Goal: Information Seeking & Learning: Find specific fact

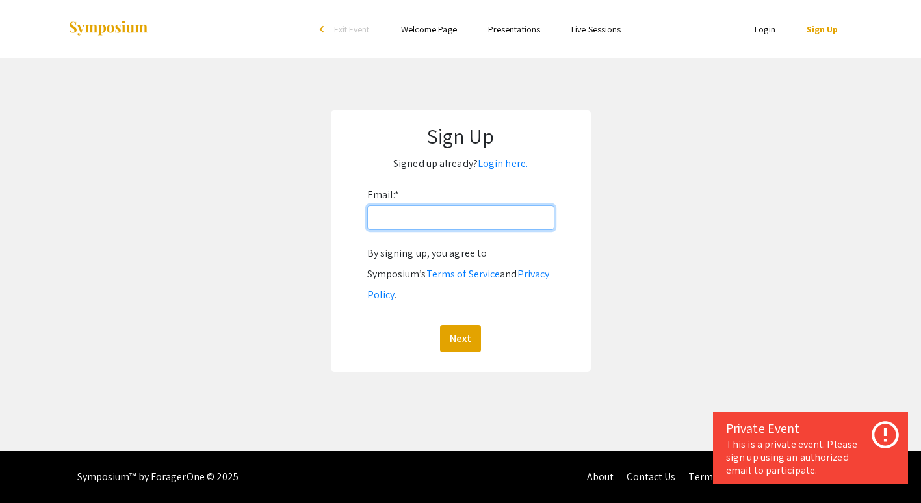
click at [450, 216] on input "Email: *" at bounding box center [460, 217] width 187 height 25
type input "[EMAIL_ADDRESS][DOMAIN_NAME]"
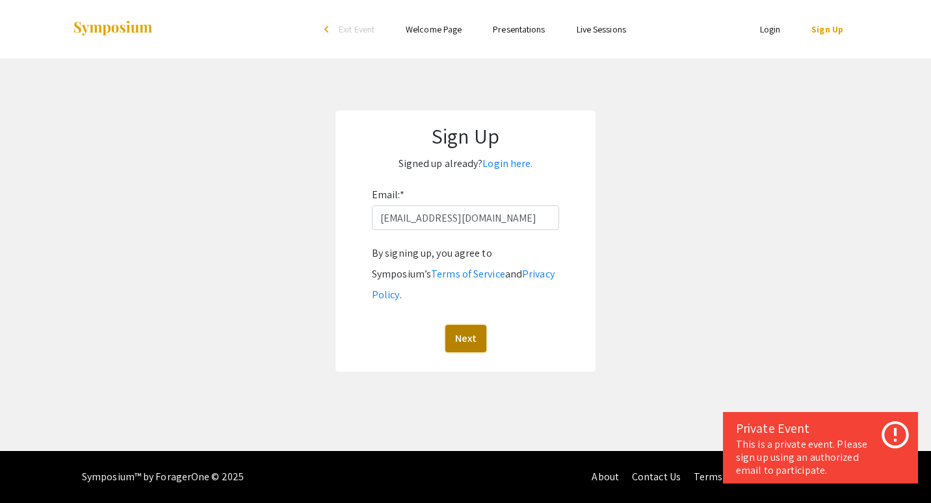
click at [460, 325] on button "Next" at bounding box center [465, 338] width 41 height 27
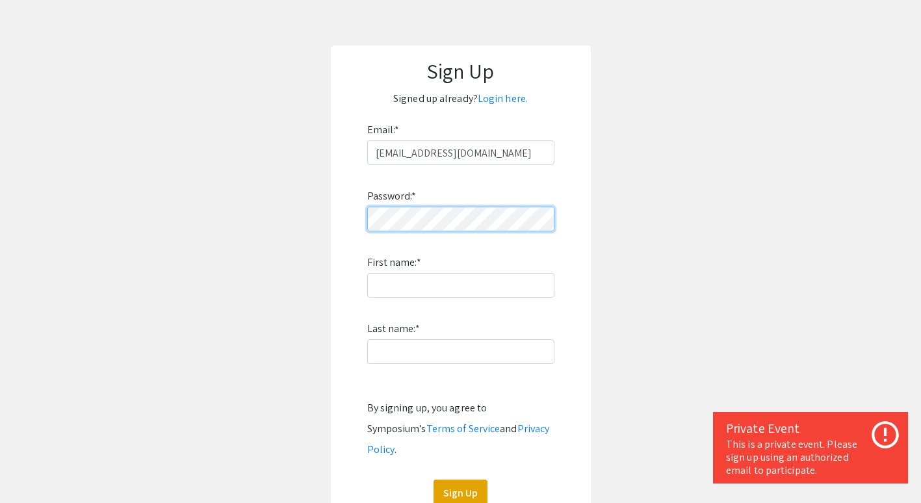
scroll to position [65, 0]
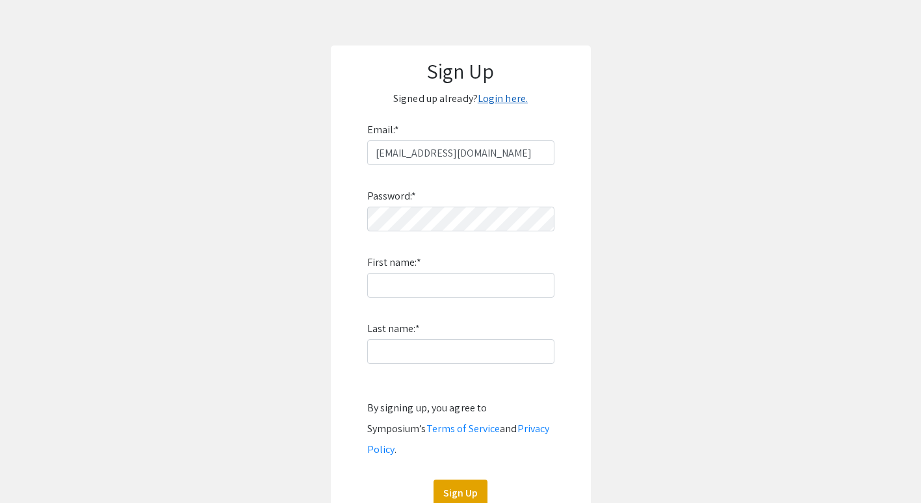
click at [508, 103] on link "Login here." at bounding box center [503, 99] width 50 height 14
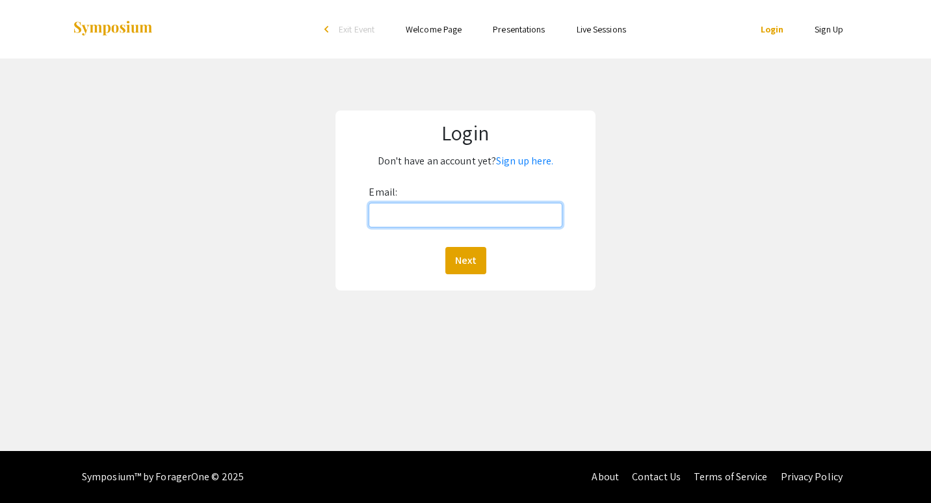
click at [480, 210] on input "Email:" at bounding box center [464, 215] width 193 height 25
type input "[EMAIL_ADDRESS][DOMAIN_NAME]"
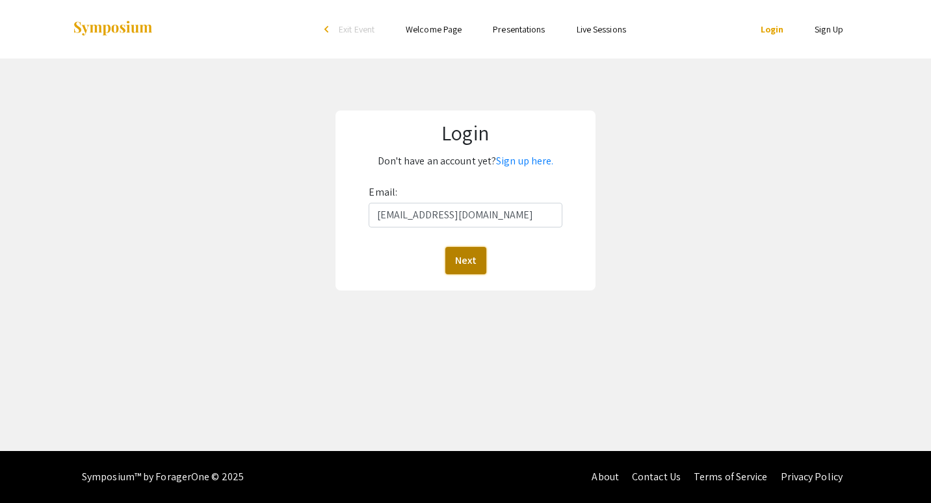
click at [469, 264] on button "Next" at bounding box center [465, 260] width 41 height 27
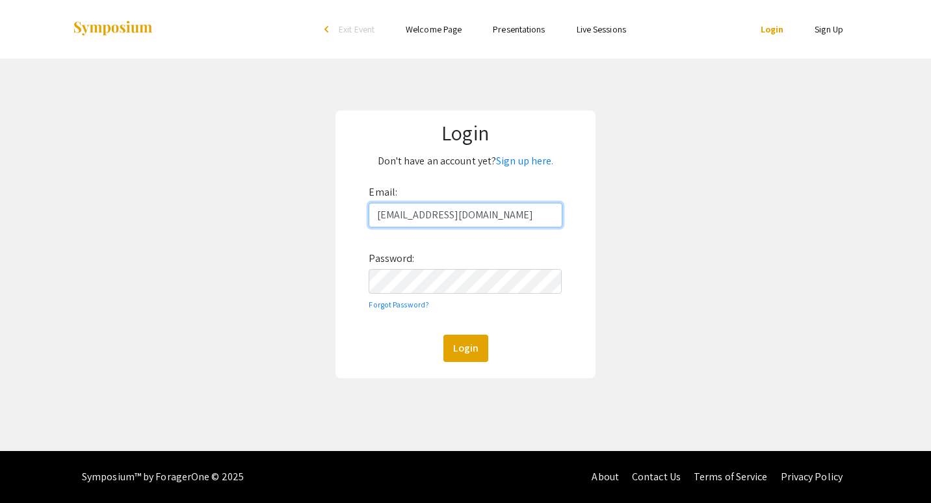
click at [494, 216] on input "[EMAIL_ADDRESS][DOMAIN_NAME]" at bounding box center [464, 215] width 193 height 25
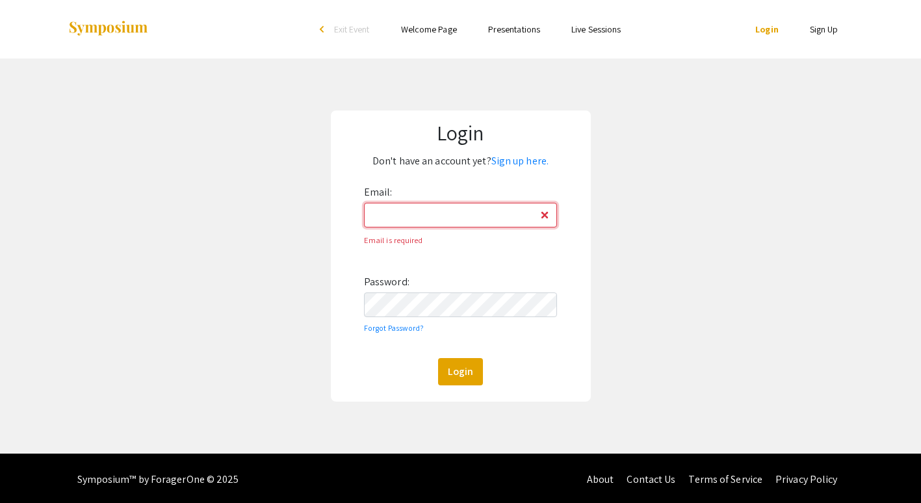
click at [475, 216] on input "Email:" at bounding box center [460, 215] width 193 height 25
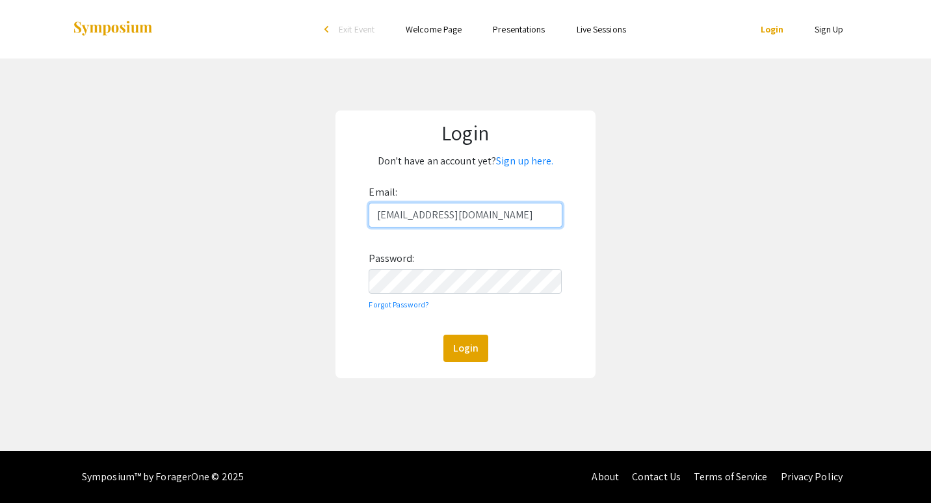
type input "[EMAIL_ADDRESS][DOMAIN_NAME]"
click at [422, 302] on link "Forgot Password?" at bounding box center [398, 305] width 60 height 10
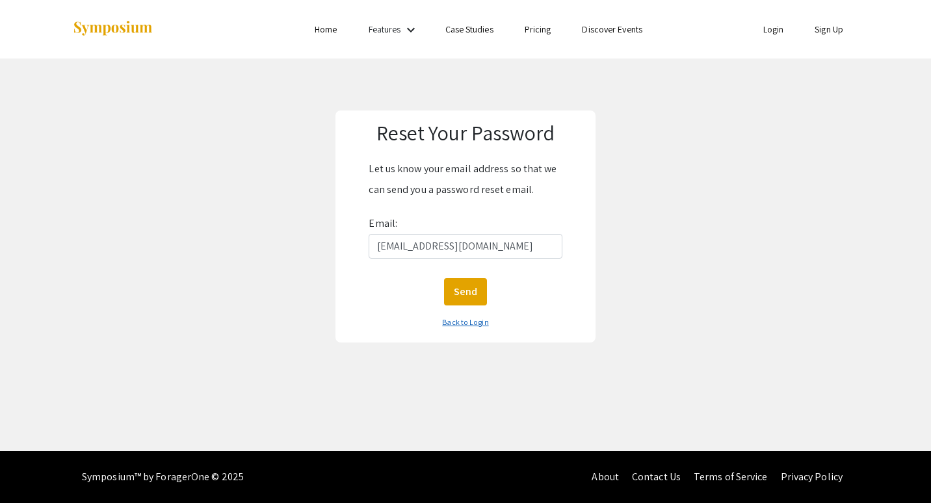
click at [482, 324] on link "Back to Login" at bounding box center [465, 322] width 46 height 10
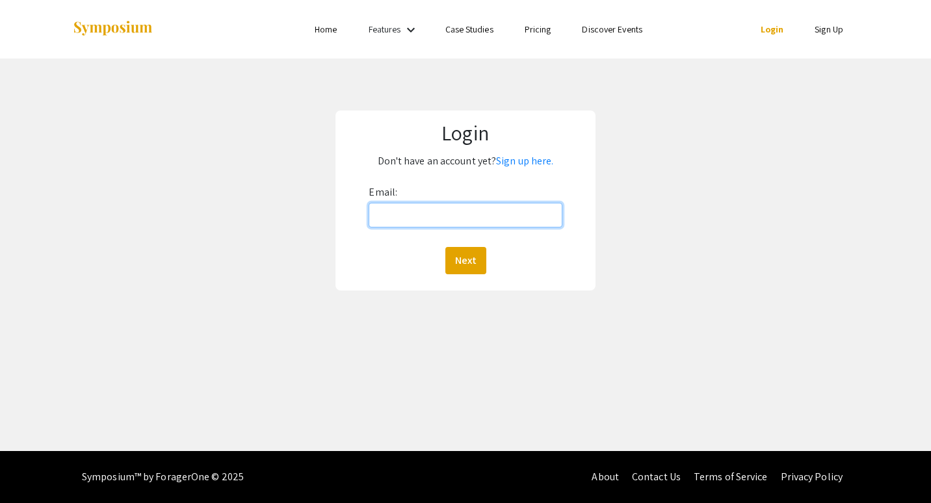
click at [490, 220] on input "Email:" at bounding box center [464, 215] width 193 height 25
type input "[EMAIL_ADDRESS][DOMAIN_NAME]"
click at [445, 247] on button "Next" at bounding box center [465, 260] width 41 height 27
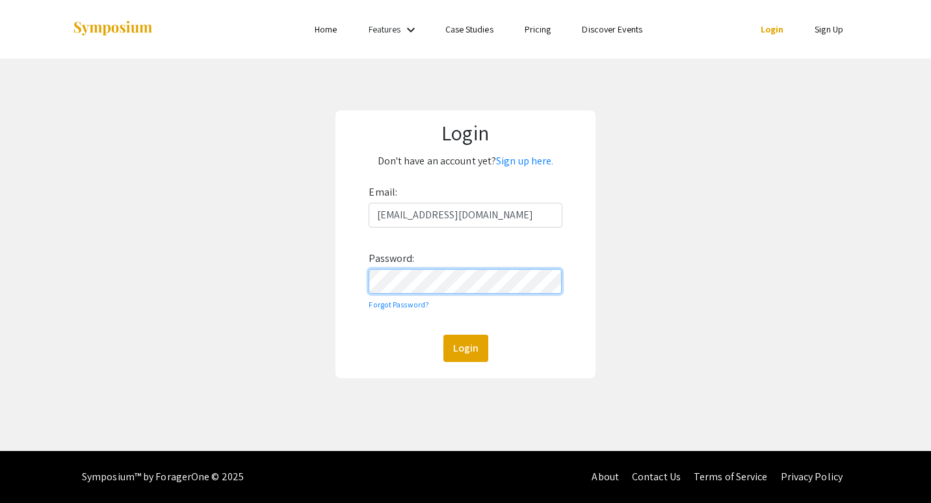
click at [443, 335] on button "Login" at bounding box center [465, 348] width 45 height 27
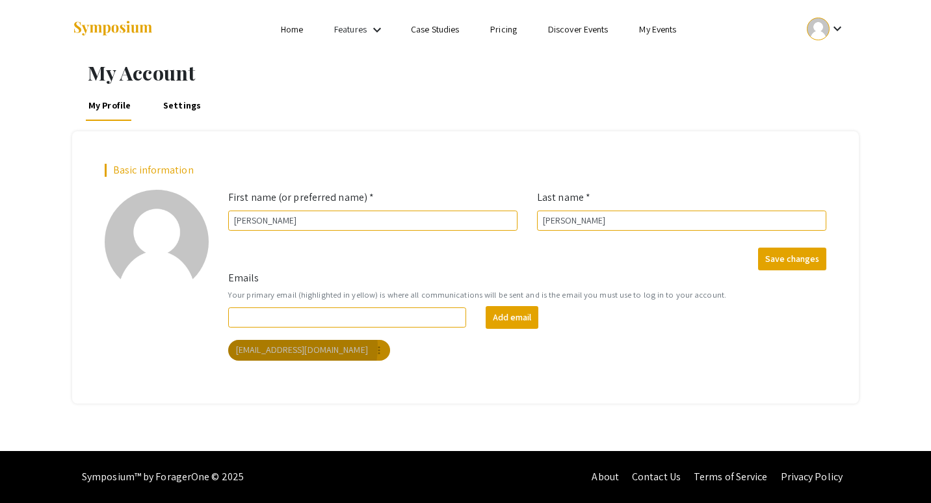
click at [302, 348] on mat-chip "[EMAIL_ADDRESS][DOMAIN_NAME] more_vert" at bounding box center [309, 350] width 162 height 21
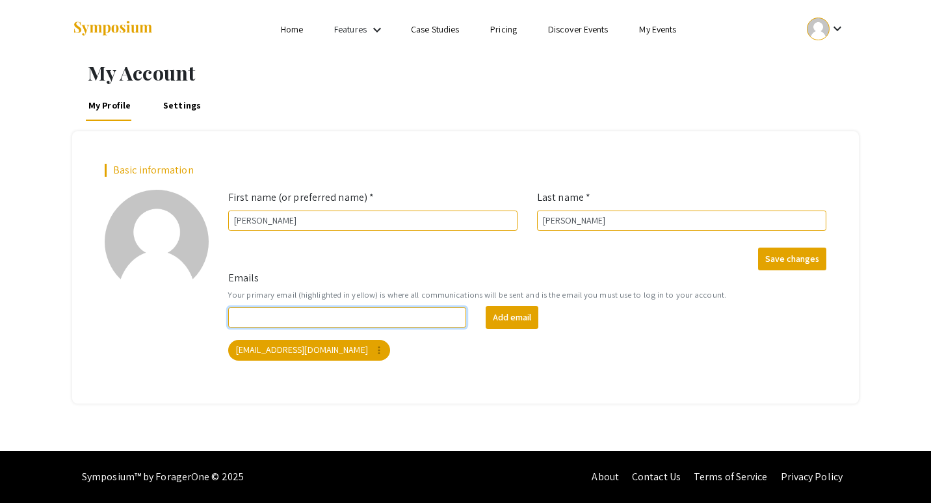
click at [372, 315] on input "Emails" at bounding box center [347, 317] width 238 height 20
type input "[EMAIL_ADDRESS][DOMAIN_NAME]"
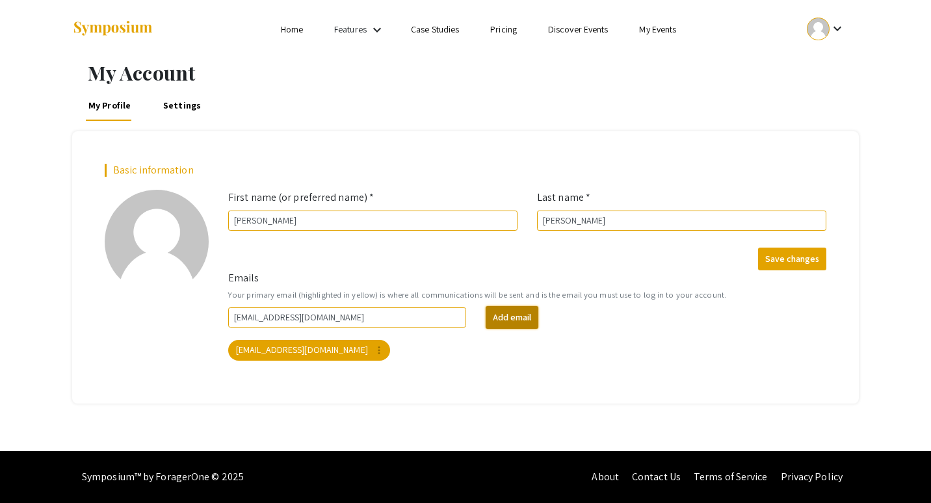
click at [526, 316] on button "Add email" at bounding box center [511, 317] width 53 height 23
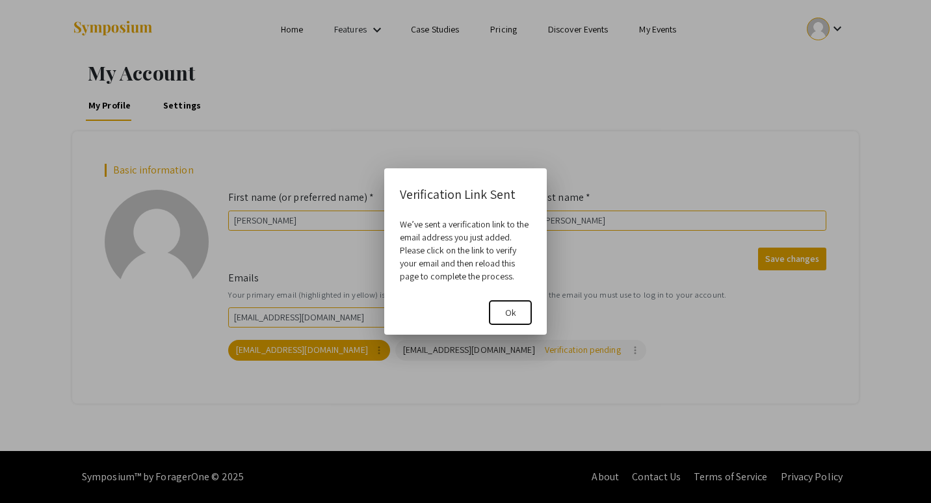
click at [522, 313] on button "Ok" at bounding box center [510, 312] width 42 height 23
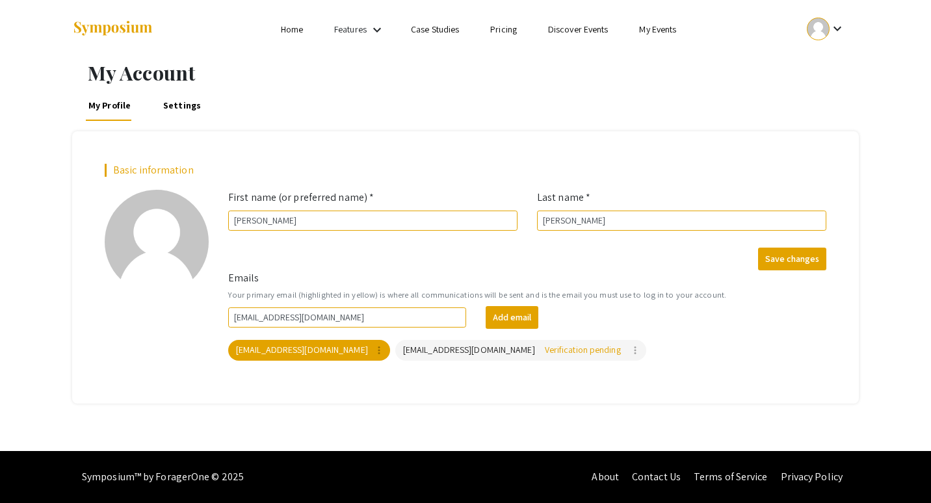
click at [293, 32] on link "Home" at bounding box center [292, 29] width 22 height 12
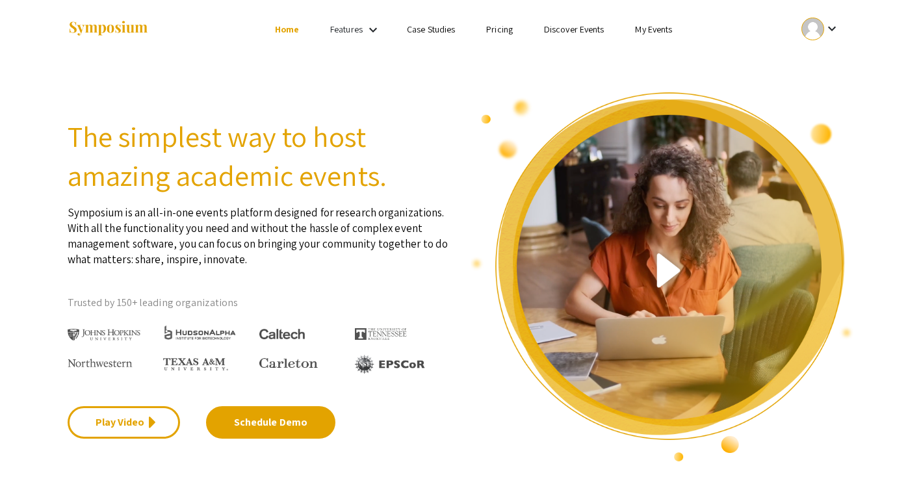
click at [343, 33] on link "Features" at bounding box center [346, 29] width 32 height 12
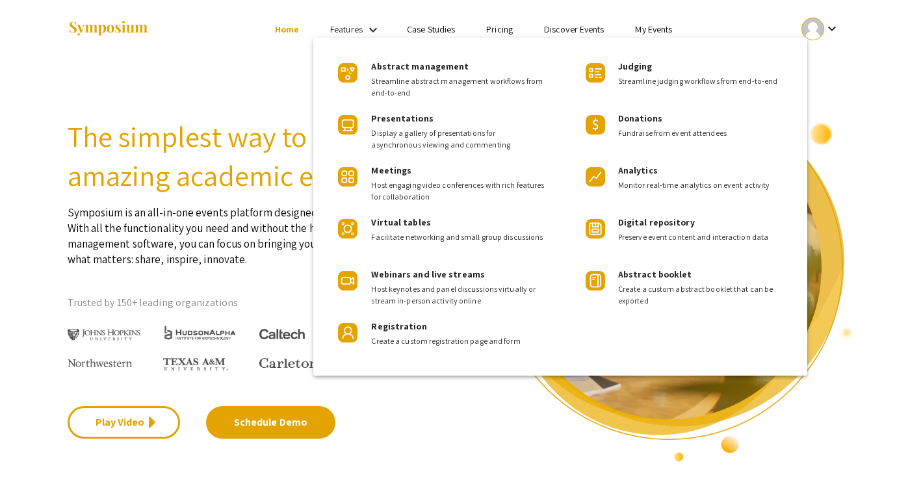
click at [381, 38] on div "Abstract management Streamline abstract management workflows from end-to-end Pr…" at bounding box center [560, 207] width 494 height 338
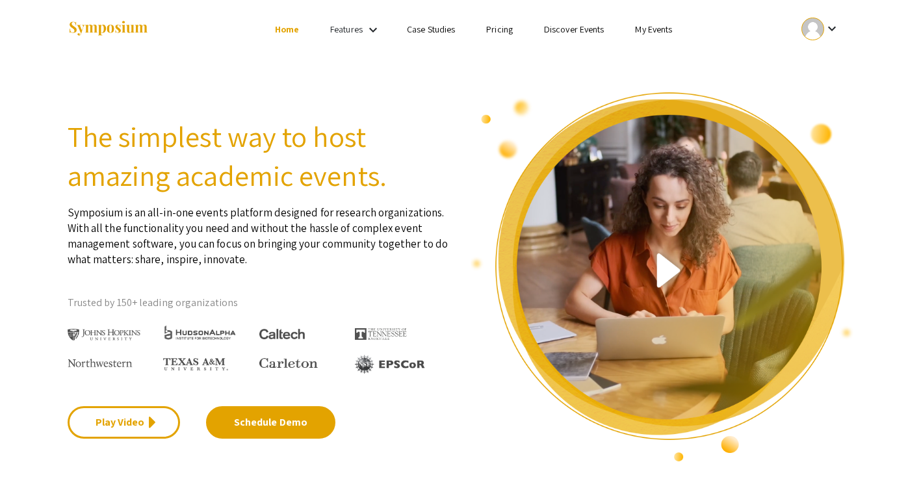
click at [565, 29] on link "Discover Events" at bounding box center [574, 29] width 60 height 12
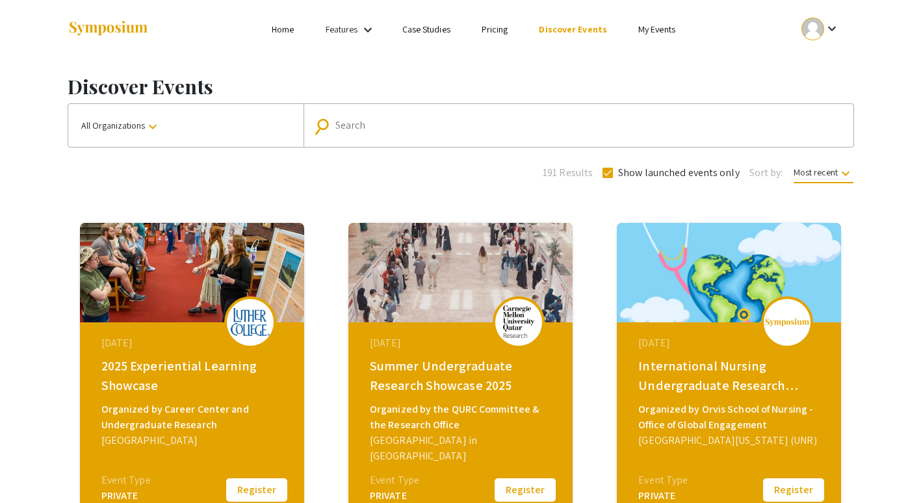
click at [404, 119] on div "Search" at bounding box center [585, 125] width 500 height 21
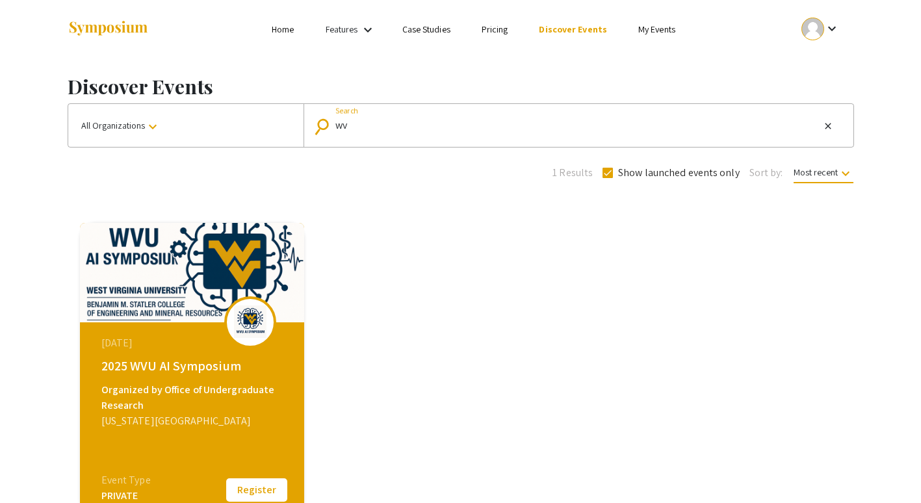
type input "w"
click at [644, 173] on span "Show launched events only" at bounding box center [679, 173] width 122 height 16
click at [608, 178] on input "Show launched events only" at bounding box center [607, 178] width 1 height 1
checkbox input "false"
type input "wvu"
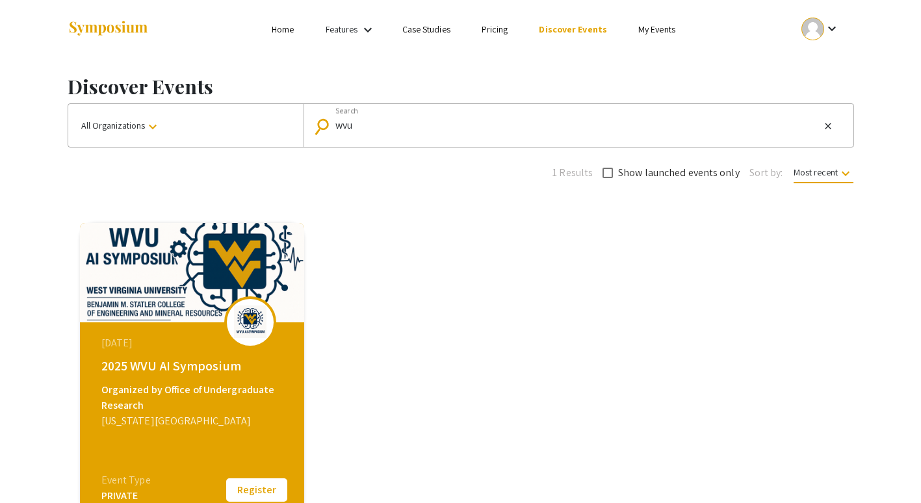
click at [374, 30] on mat-icon "keyboard_arrow_down" at bounding box center [368, 30] width 16 height 16
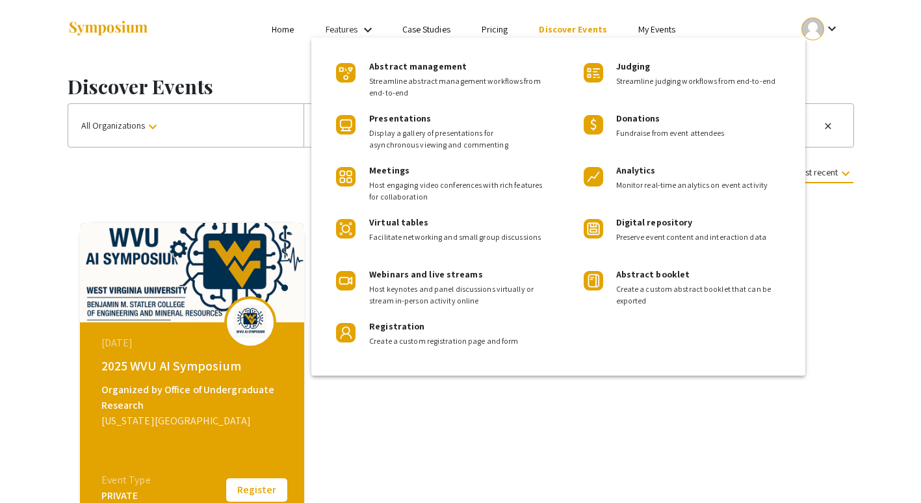
click at [289, 32] on div at bounding box center [460, 251] width 921 height 503
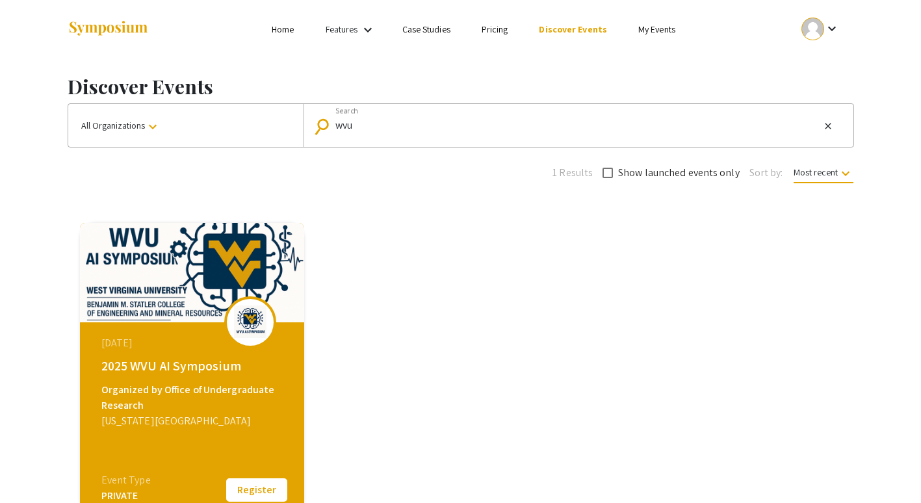
click at [289, 29] on link "Home" at bounding box center [283, 29] width 22 height 12
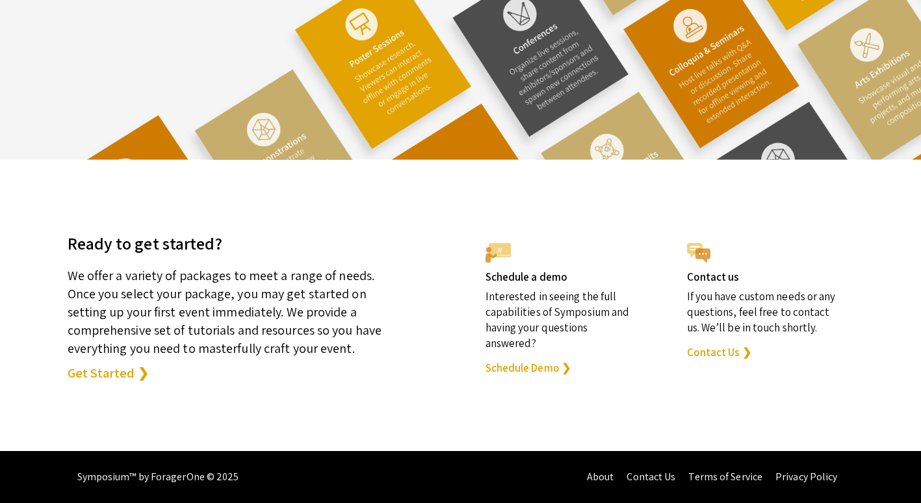
scroll to position [3606, 0]
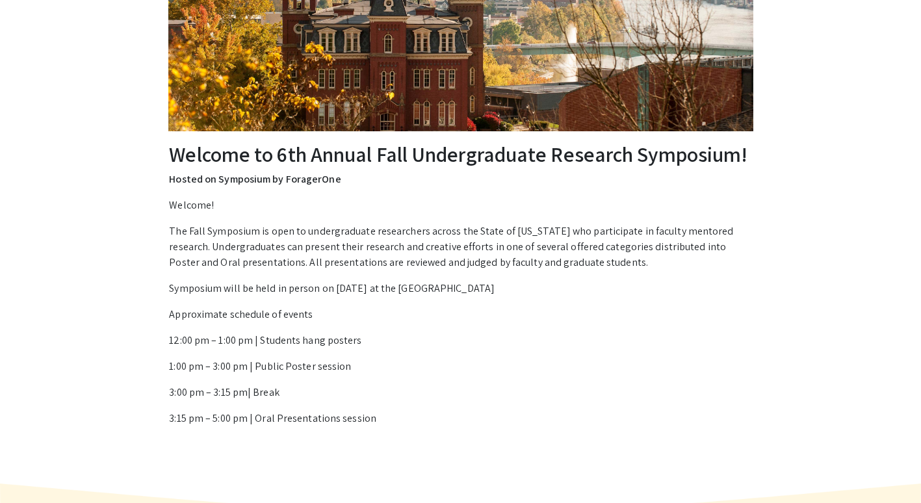
scroll to position [164, 0]
drag, startPoint x: 354, startPoint y: 218, endPoint x: 396, endPoint y: 238, distance: 47.1
click at [396, 238] on div "Welcome! The Fall Symposium is open to undergraduate researchers across the Sta…" at bounding box center [460, 325] width 582 height 255
drag, startPoint x: 396, startPoint y: 238, endPoint x: 430, endPoint y: 268, distance: 44.2
click at [430, 268] on p "The Fall Symposium is open to undergraduate researchers across the State of Wes…" at bounding box center [460, 247] width 582 height 47
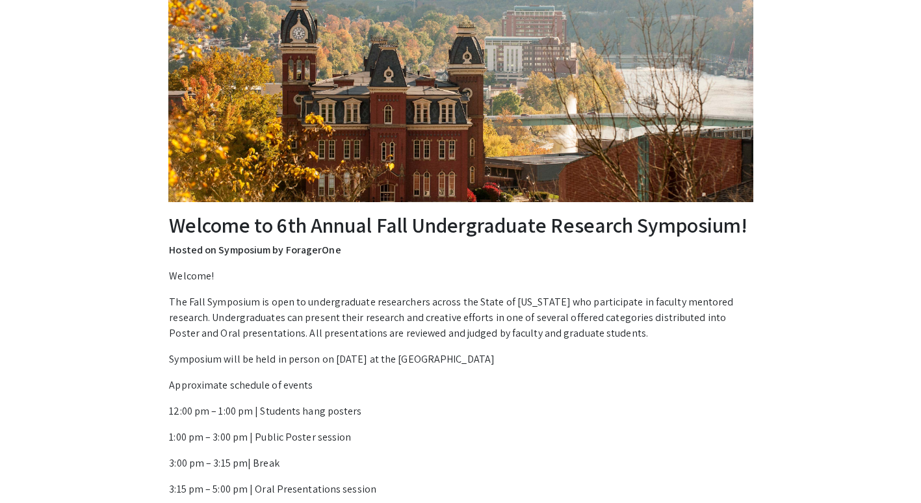
scroll to position [0, 0]
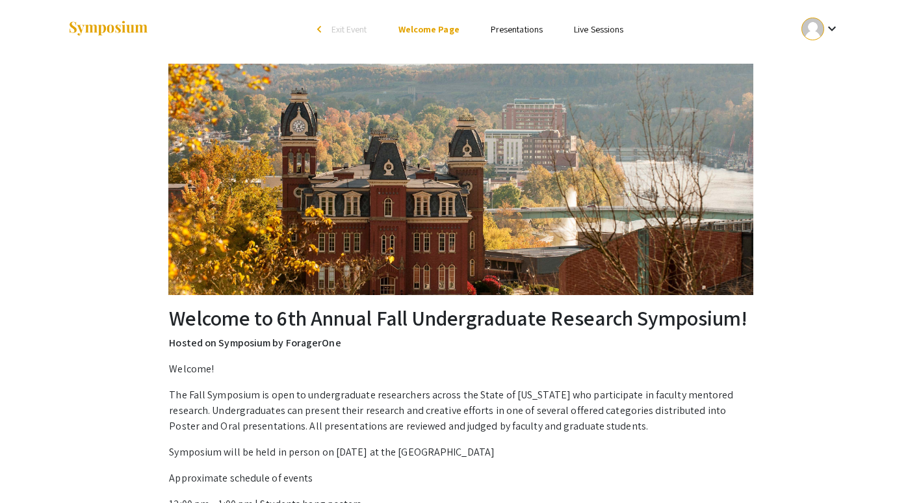
click at [479, 138] on img at bounding box center [460, 179] width 585 height 231
click at [530, 30] on link "Presentations" at bounding box center [517, 29] width 52 height 12
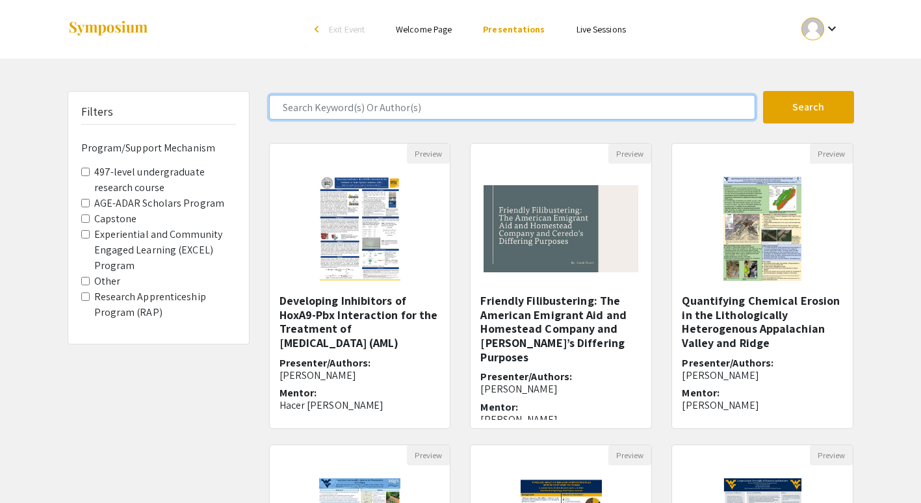
click at [385, 114] on input "Search Keyword(s) Or Author(s)" at bounding box center [512, 107] width 486 height 25
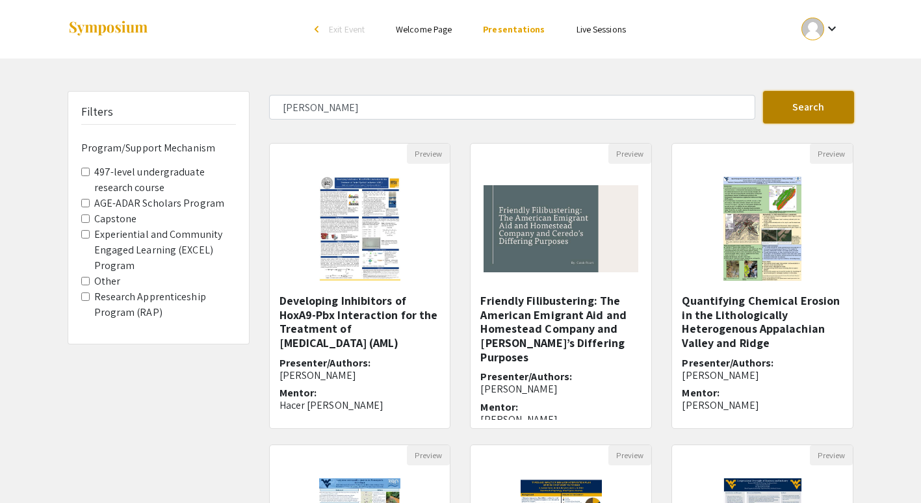
click at [806, 107] on button "Search" at bounding box center [808, 107] width 91 height 32
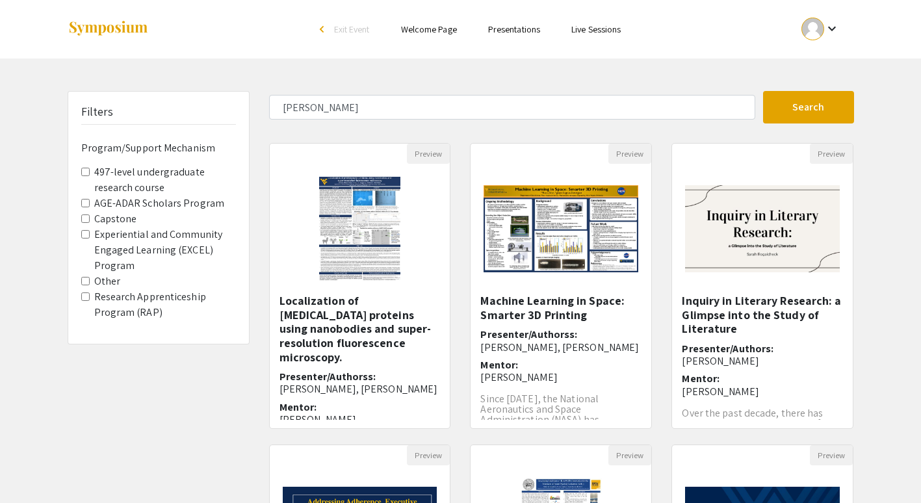
click at [457, 122] on form "sam Search" at bounding box center [561, 107] width 604 height 32
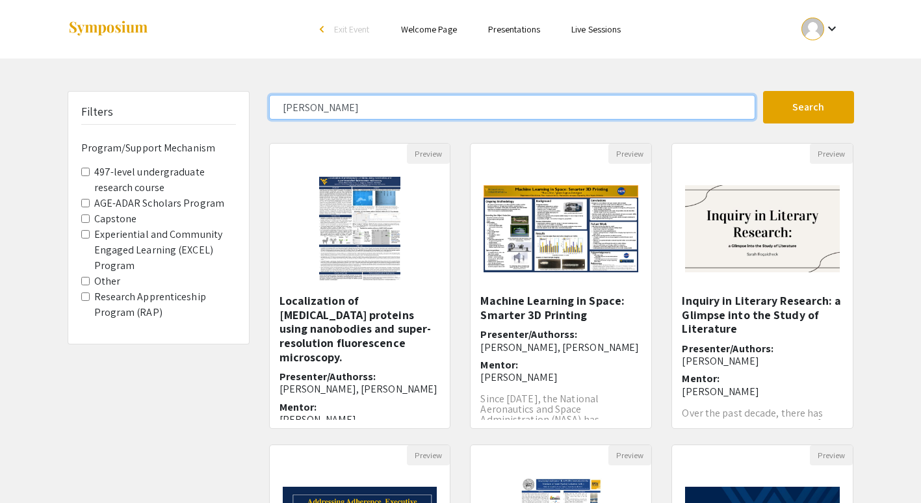
click at [455, 110] on input "sam" at bounding box center [512, 107] width 486 height 25
type input "s"
click at [763, 91] on button "Search" at bounding box center [808, 107] width 91 height 32
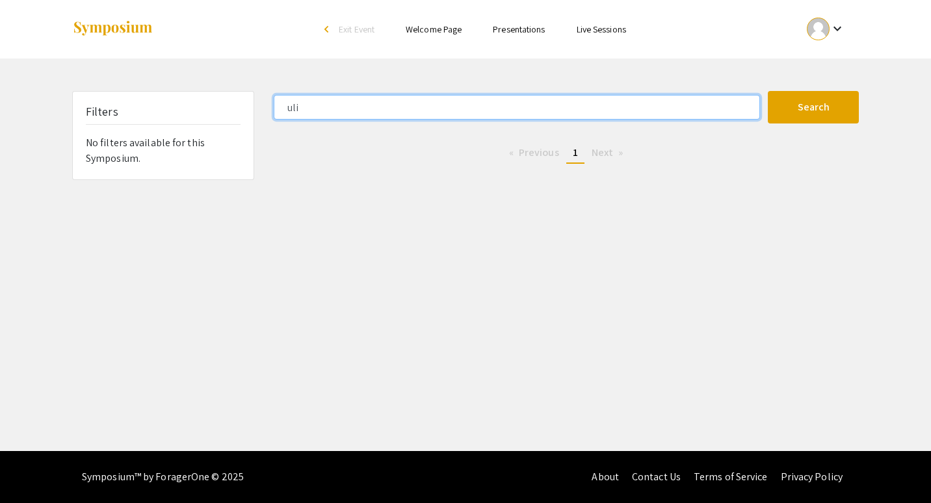
click at [767, 91] on button "Search" at bounding box center [812, 107] width 91 height 32
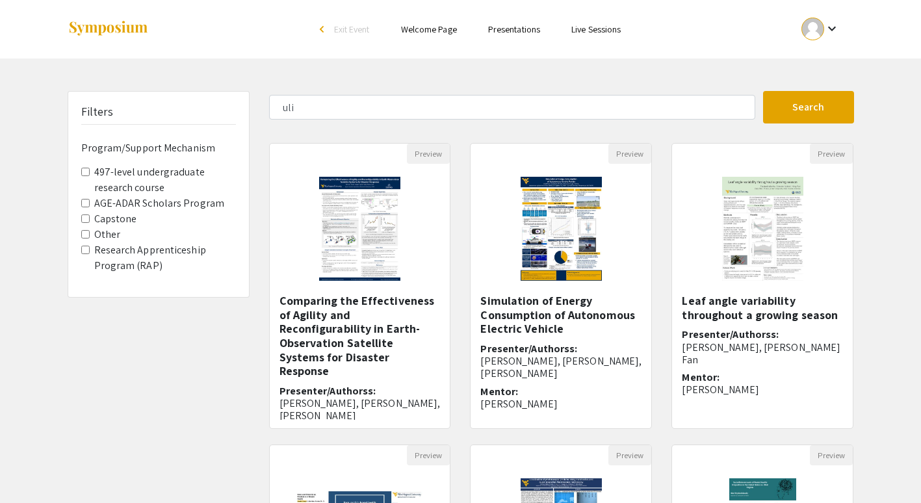
click at [99, 255] on label "Research Apprenticeship Program (RAP)" at bounding box center [165, 257] width 142 height 31
click at [90, 254] on \(RAP\) "Research Apprenticeship Program (RAP)" at bounding box center [85, 250] width 8 height 8
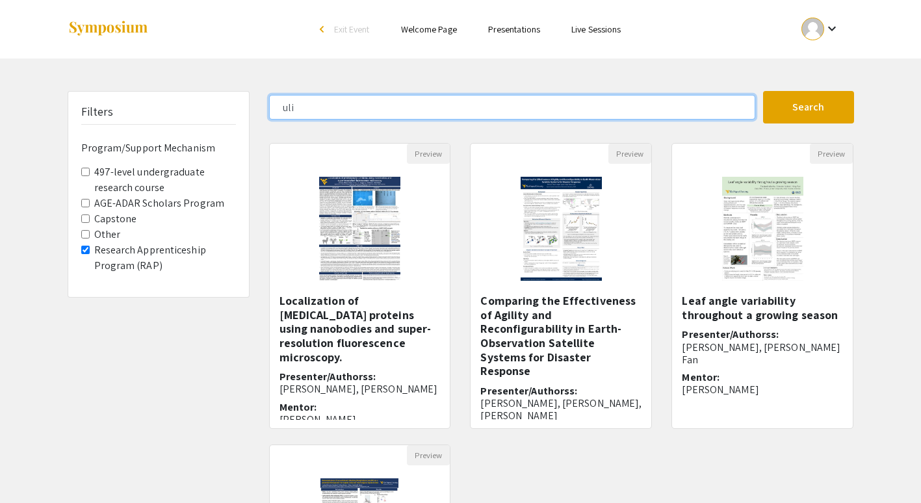
click at [739, 112] on input "uli" at bounding box center [512, 107] width 486 height 25
type input "u"
click at [763, 91] on button "Search" at bounding box center [808, 107] width 91 height 32
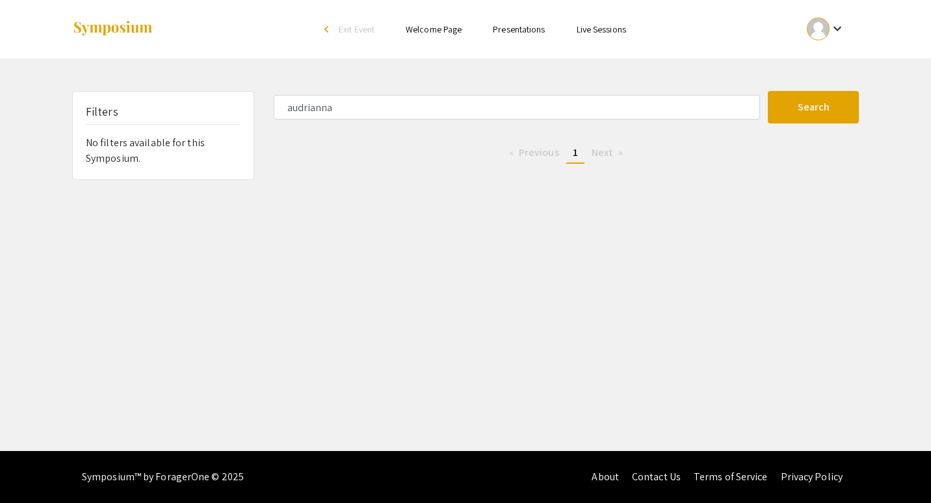
drag, startPoint x: 514, startPoint y: 138, endPoint x: 518, endPoint y: 129, distance: 9.9
type input "uli"
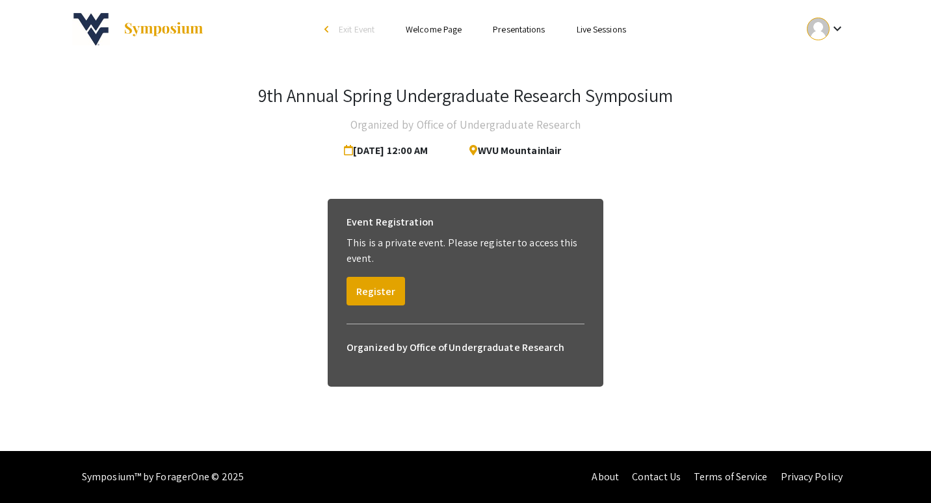
click at [513, 149] on span "WVU Mountainlair" at bounding box center [510, 151] width 102 height 26
click at [515, 31] on link "Presentations" at bounding box center [519, 29] width 52 height 12
click at [518, 29] on link "Presentations" at bounding box center [519, 29] width 52 height 12
click at [533, 29] on link "Presentations" at bounding box center [519, 29] width 52 height 12
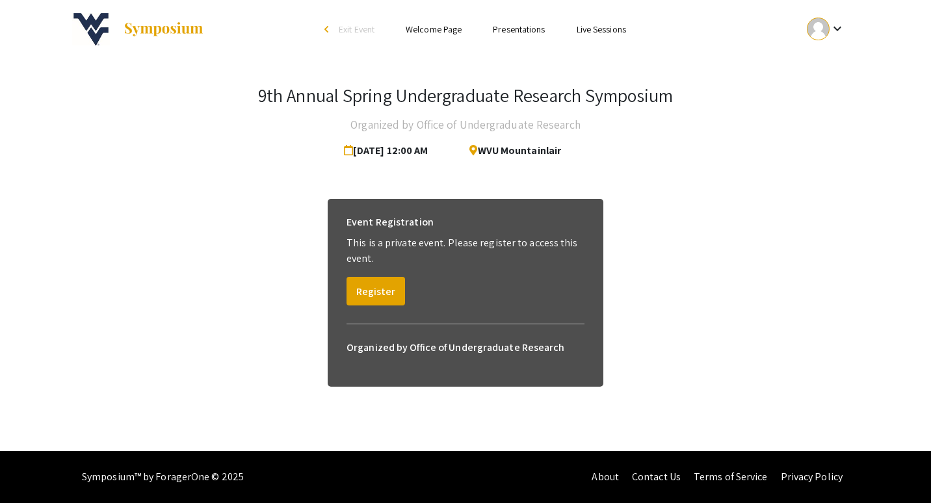
click at [533, 29] on link "Presentations" at bounding box center [519, 29] width 52 height 12
click at [418, 27] on link "Welcome Page" at bounding box center [433, 29] width 56 height 12
click at [536, 27] on link "Presentations" at bounding box center [519, 29] width 52 height 12
click at [487, 351] on h6 "Organized by Office of Undergraduate Research" at bounding box center [465, 348] width 238 height 26
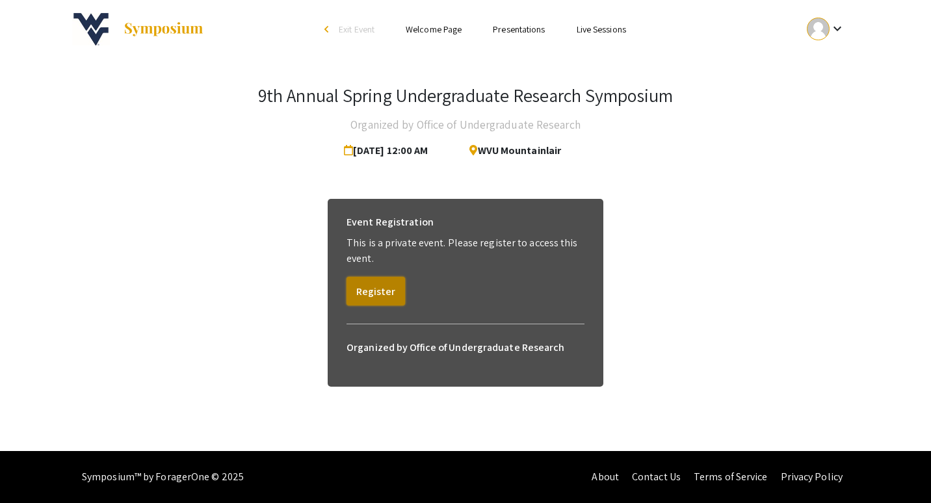
click at [396, 293] on button "Register" at bounding box center [375, 291] width 58 height 29
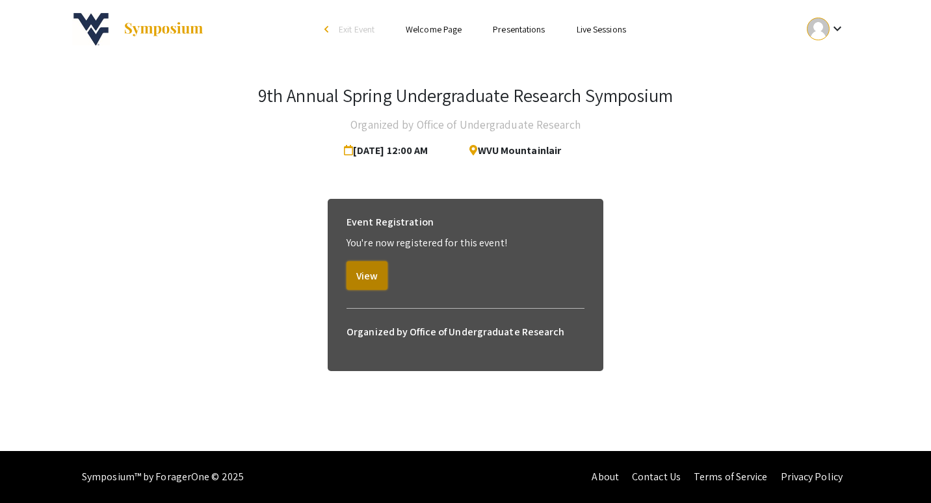
click at [385, 277] on button "View" at bounding box center [366, 275] width 41 height 29
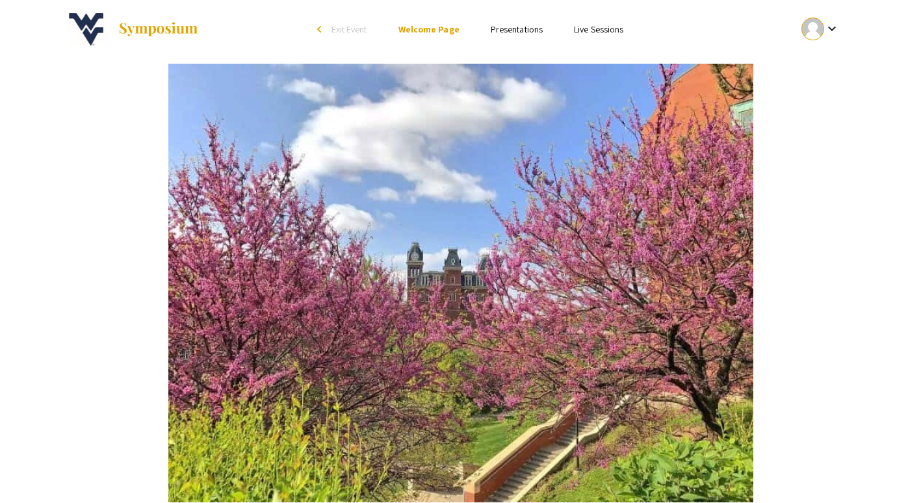
click at [517, 32] on link "Presentations" at bounding box center [517, 29] width 52 height 12
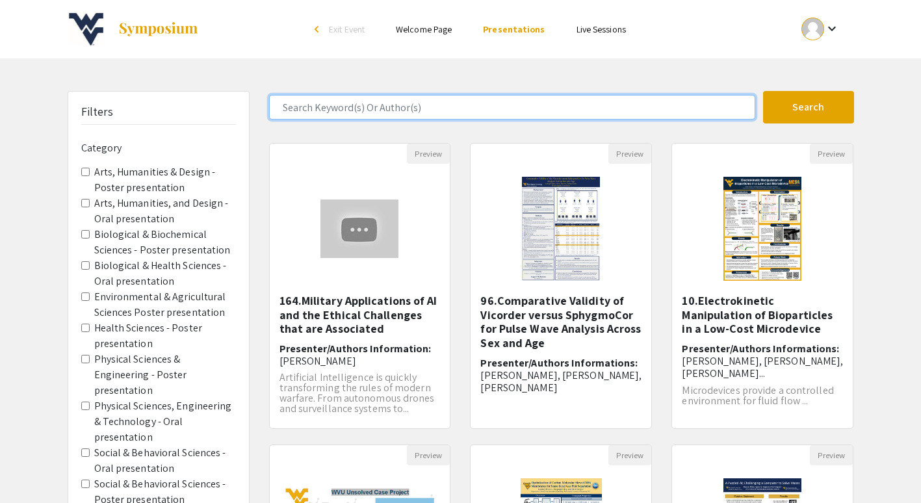
click at [532, 117] on input "Search Keyword(s) Or Author(s)" at bounding box center [512, 107] width 486 height 25
type input "audrianna"
click at [763, 91] on button "Search" at bounding box center [808, 107] width 91 height 32
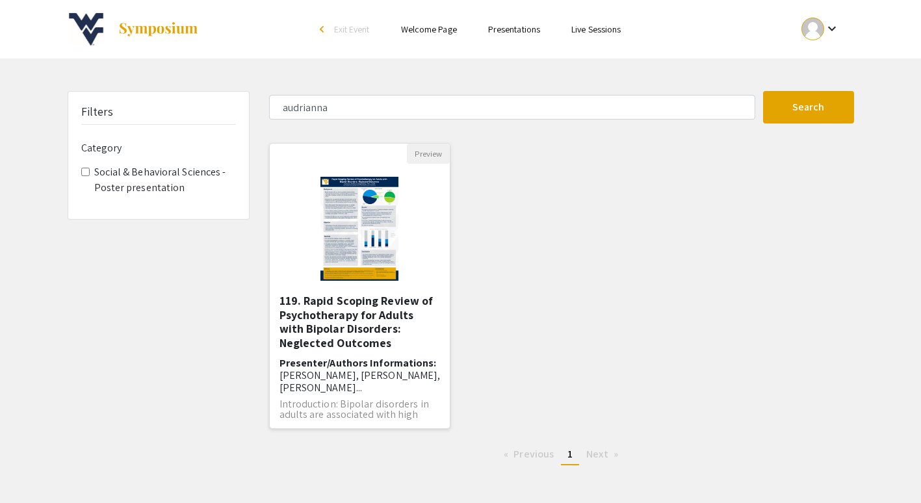
click at [380, 257] on img "Open Presentation <p>119. Rapid Scoping Review of Psychotherapy for Adults with…" at bounding box center [359, 229] width 104 height 130
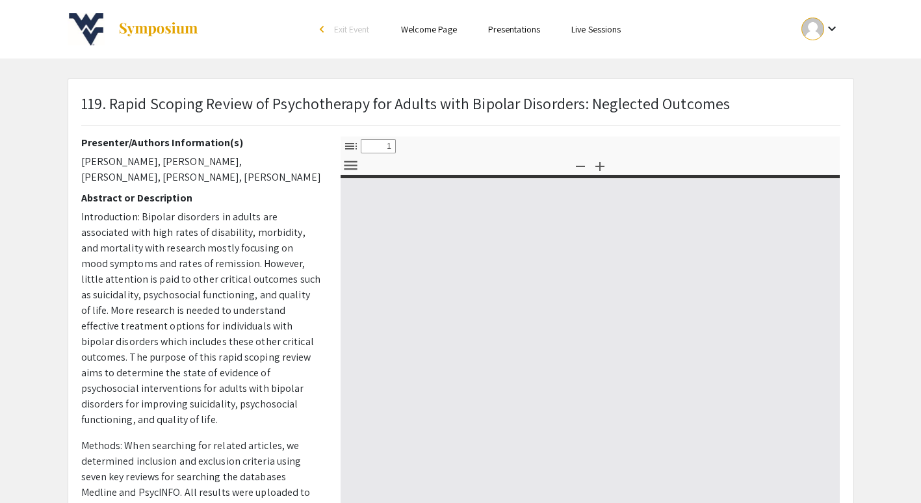
select select "custom"
type input "0"
select select "custom"
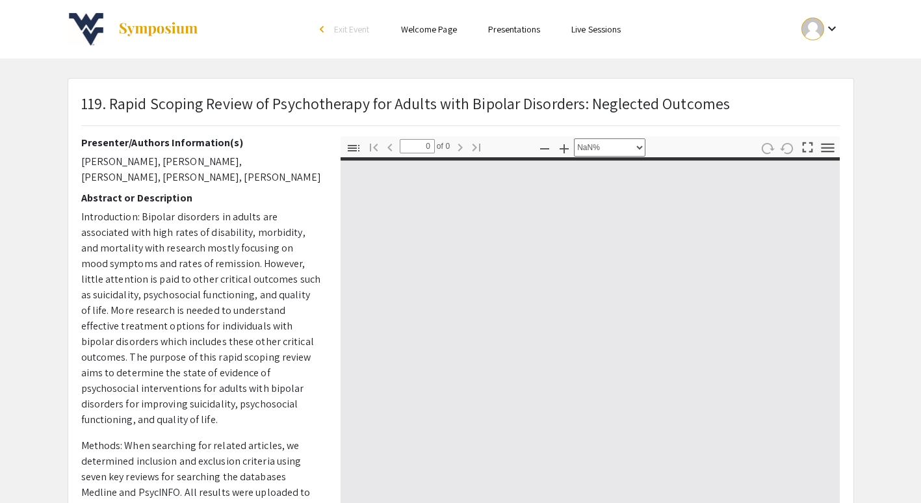
type input "1"
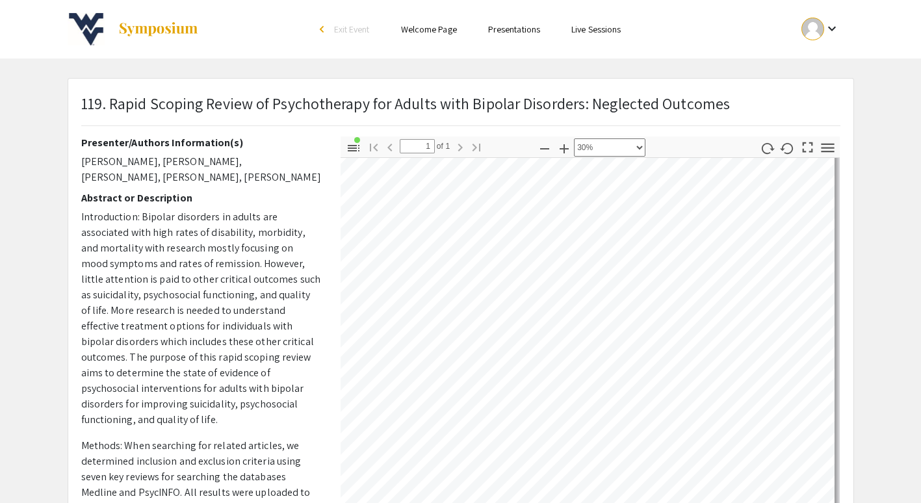
scroll to position [36, 0]
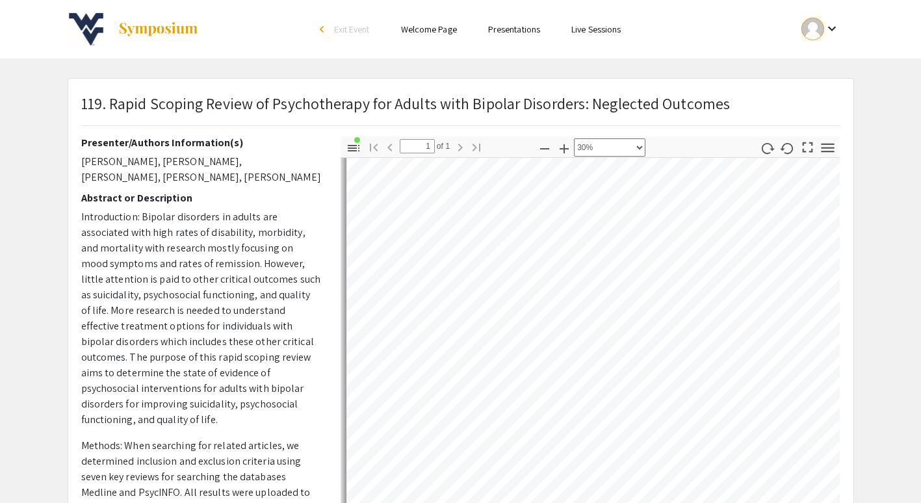
select select "custom"
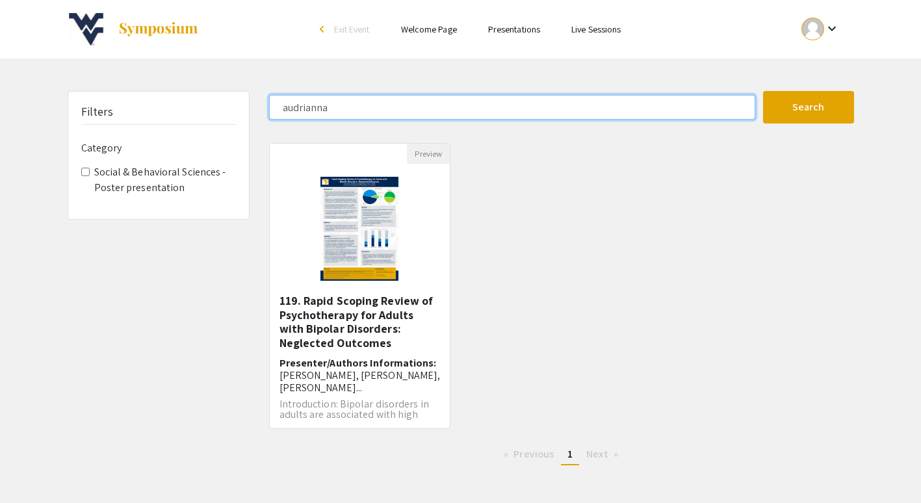
drag, startPoint x: 419, startPoint y: 101, endPoint x: 502, endPoint y: 89, distance: 84.1
type input "a"
